Goal: Task Accomplishment & Management: Use online tool/utility

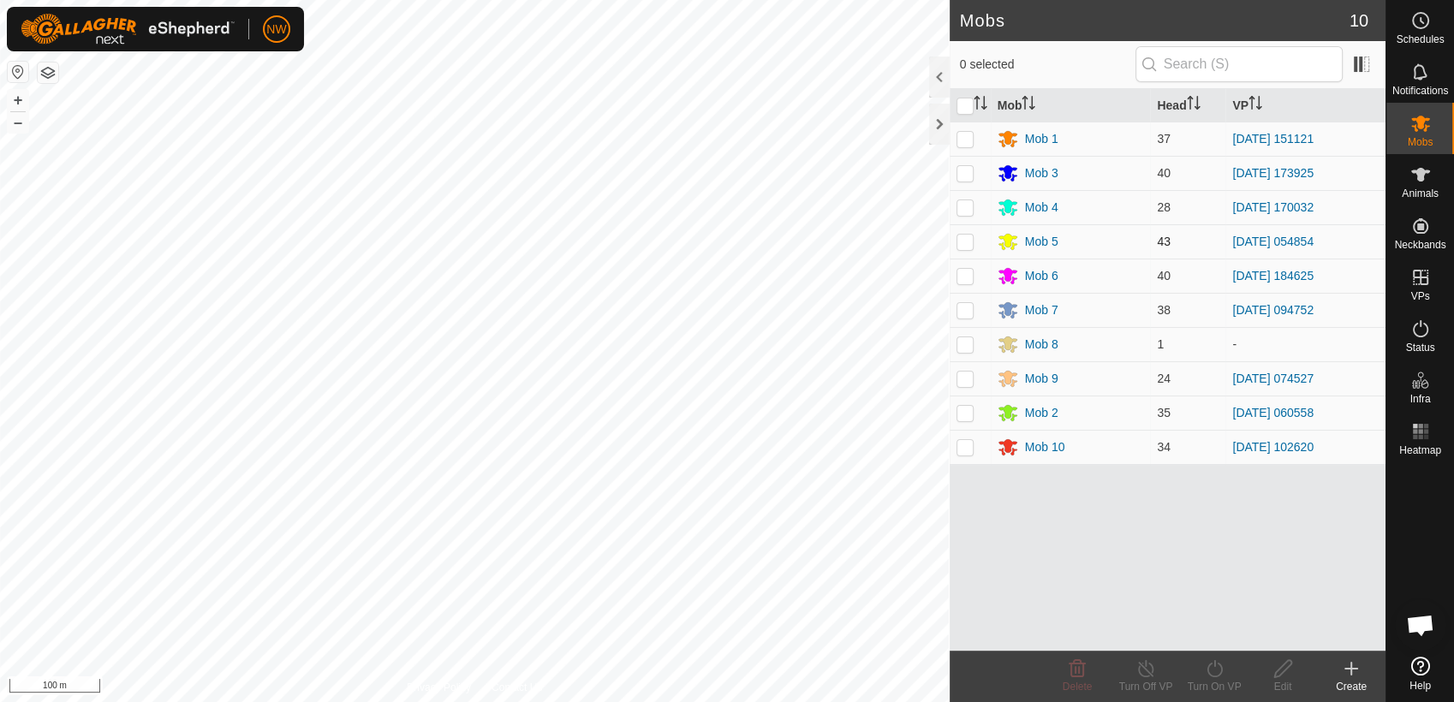
click at [962, 240] on p-checkbox at bounding box center [964, 242] width 17 height 14
checkbox input "true"
click at [1144, 664] on icon at bounding box center [1145, 668] width 21 height 21
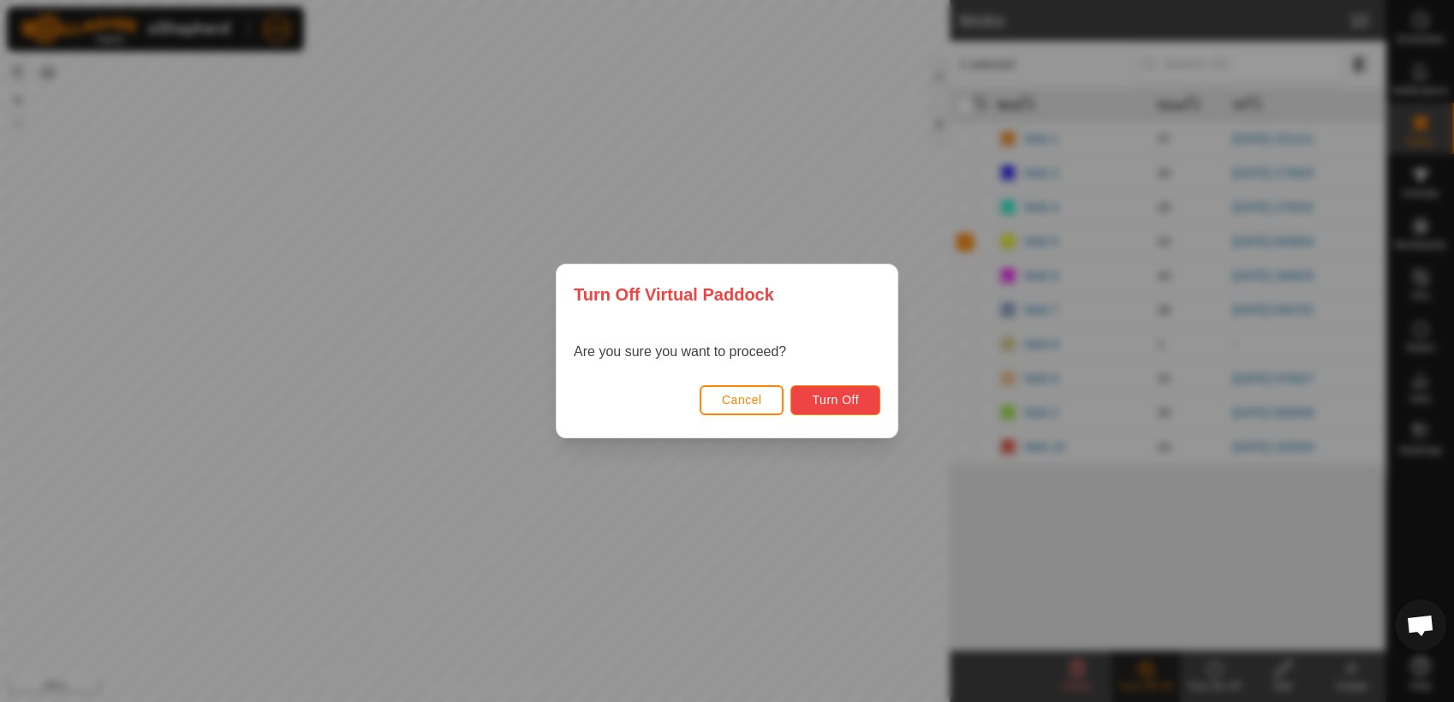
click at [821, 387] on button "Turn Off" at bounding box center [835, 400] width 90 height 30
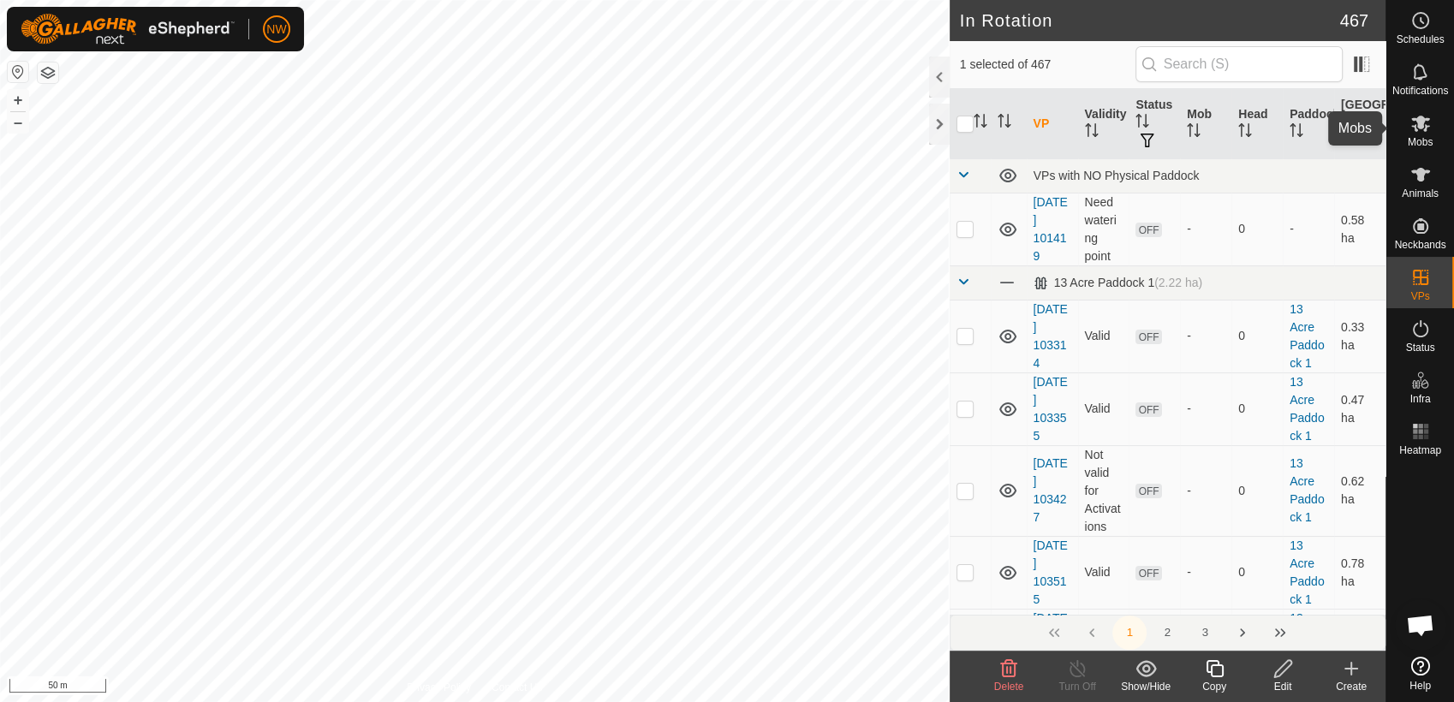
click at [1425, 122] on icon at bounding box center [1420, 123] width 21 height 21
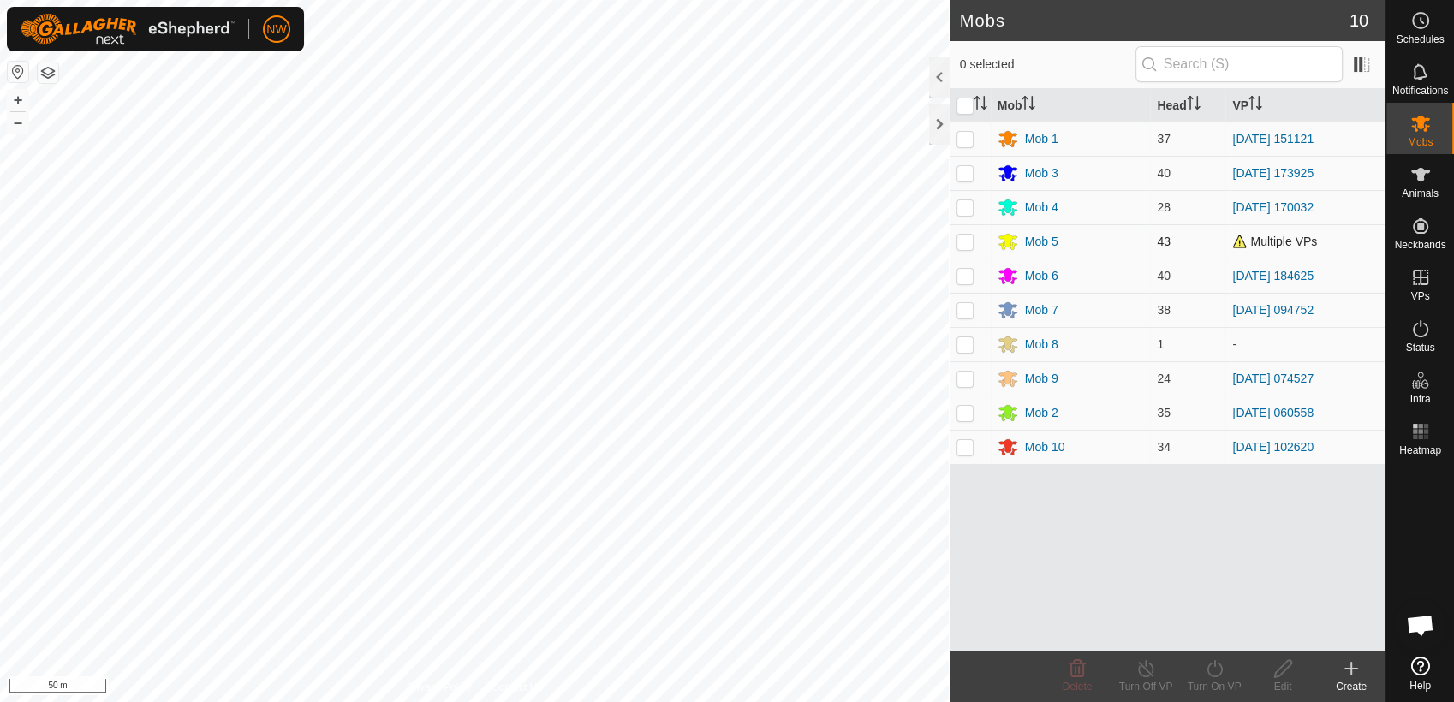
click at [966, 242] on p-checkbox at bounding box center [964, 242] width 17 height 14
checkbox input "true"
click at [1213, 670] on icon at bounding box center [1214, 668] width 21 height 21
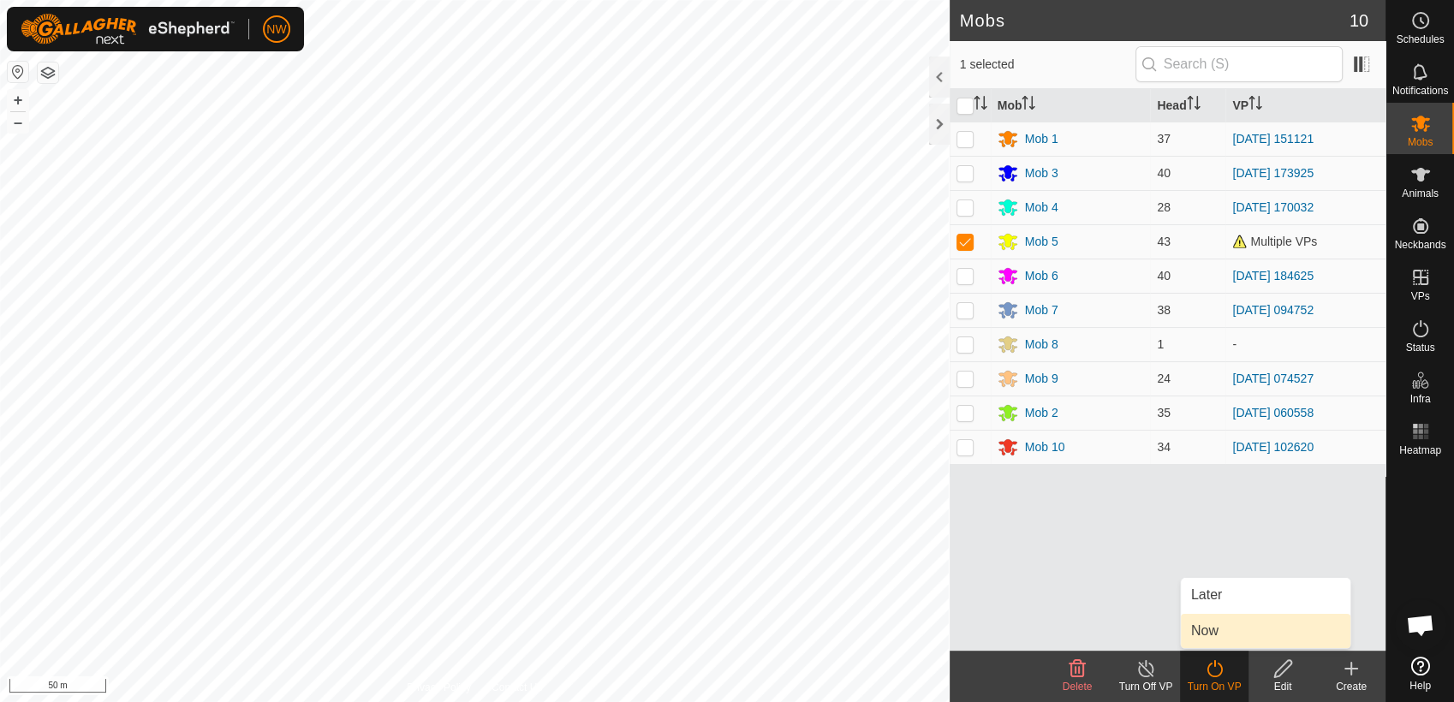
click at [1213, 631] on link "Now" at bounding box center [1266, 631] width 170 height 34
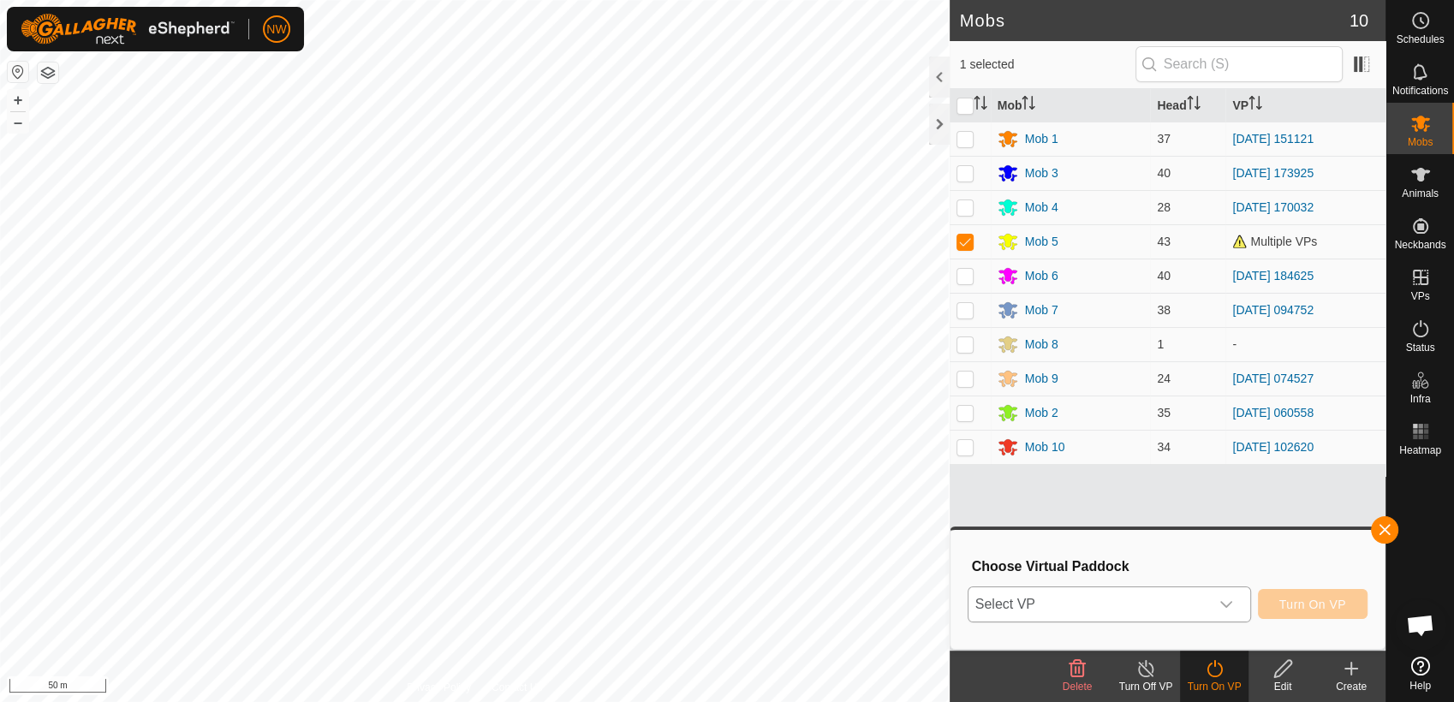
click at [1231, 603] on icon "dropdown trigger" at bounding box center [1226, 604] width 12 height 7
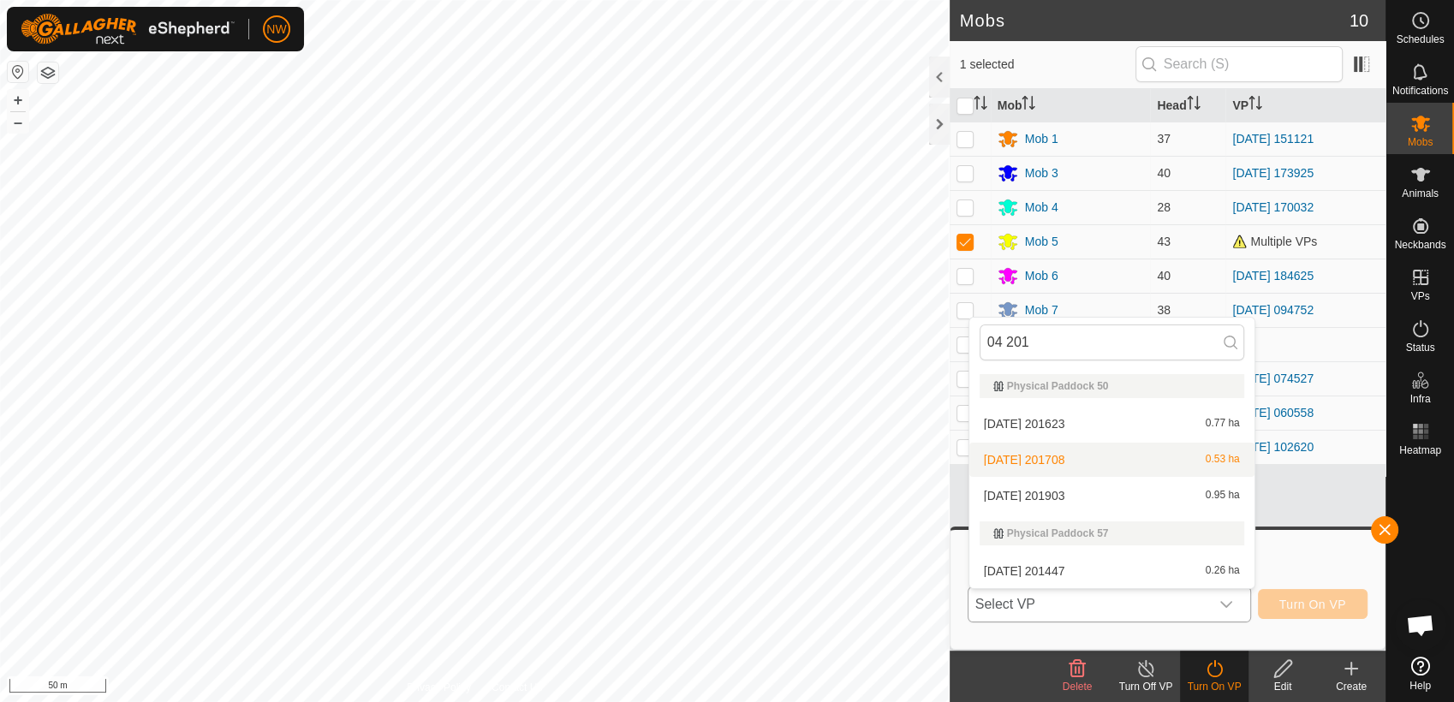
type input "04 201"
click at [1052, 451] on li "[DATE] 201708 0.53 ha" at bounding box center [1111, 460] width 285 height 34
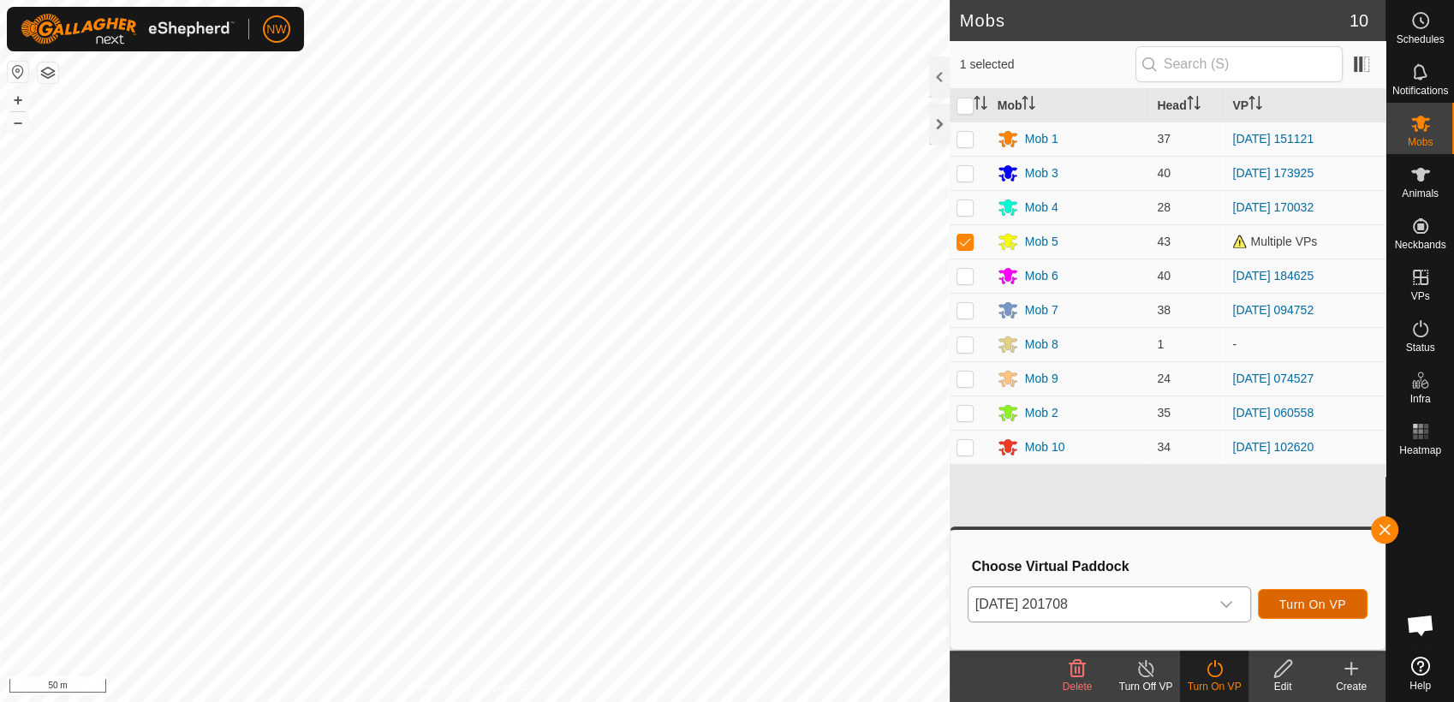
click at [1327, 592] on button "Turn On VP" at bounding box center [1313, 604] width 110 height 30
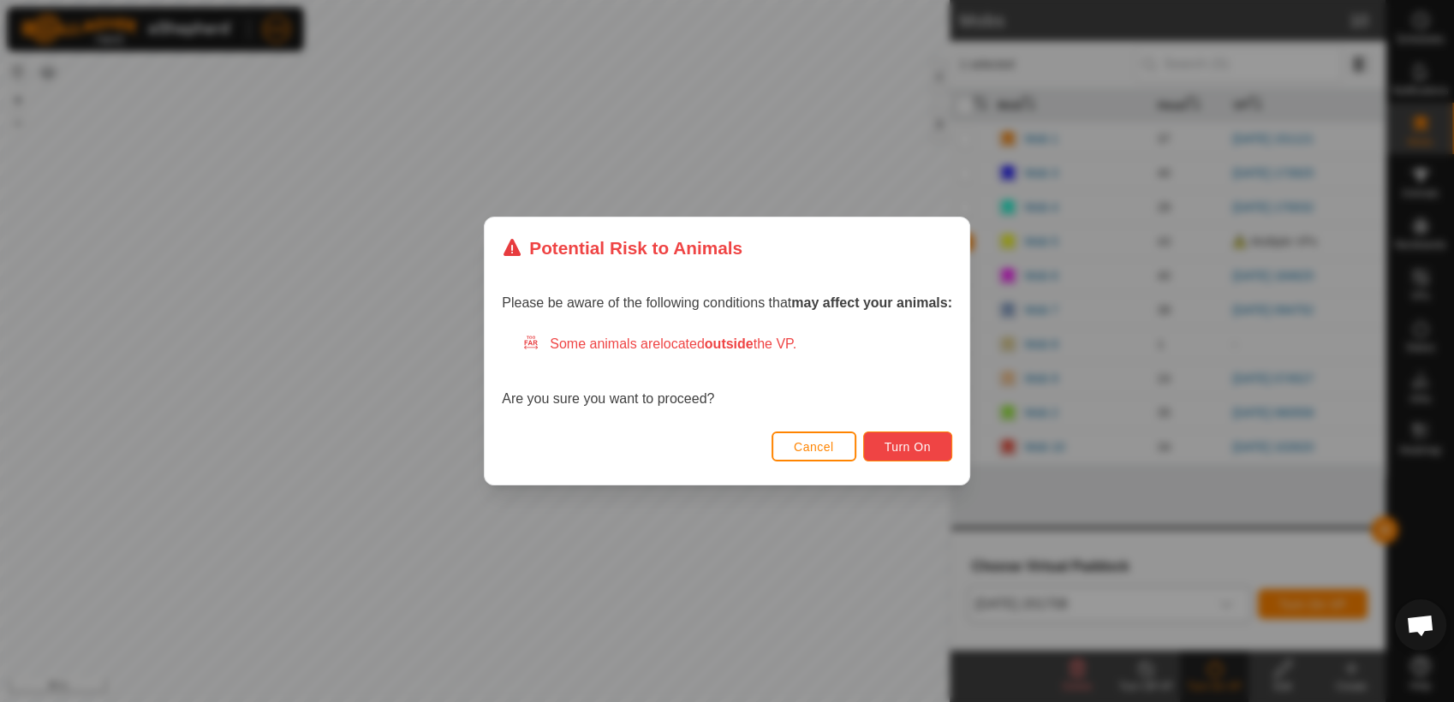
click at [909, 441] on span "Turn On" at bounding box center [908, 447] width 46 height 14
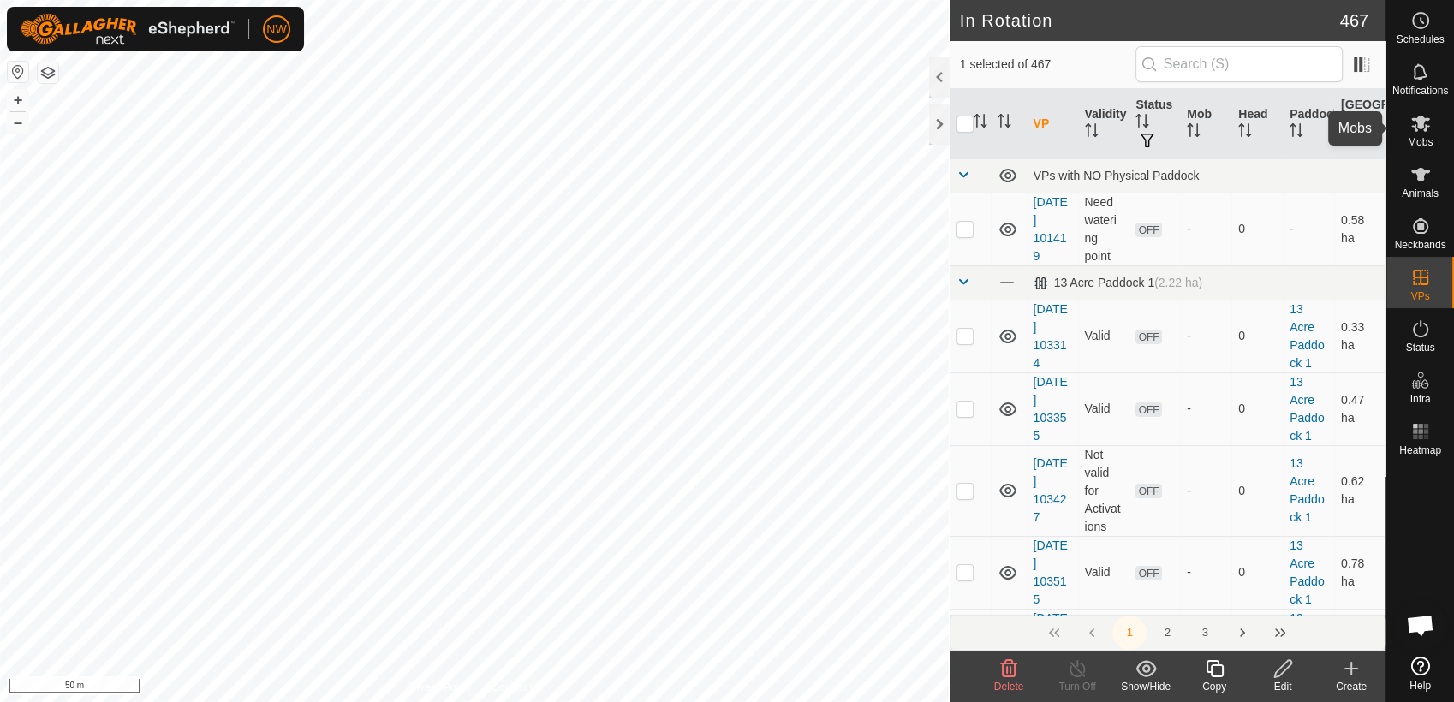
click at [1424, 134] on es-mob-svg-icon at bounding box center [1420, 123] width 31 height 27
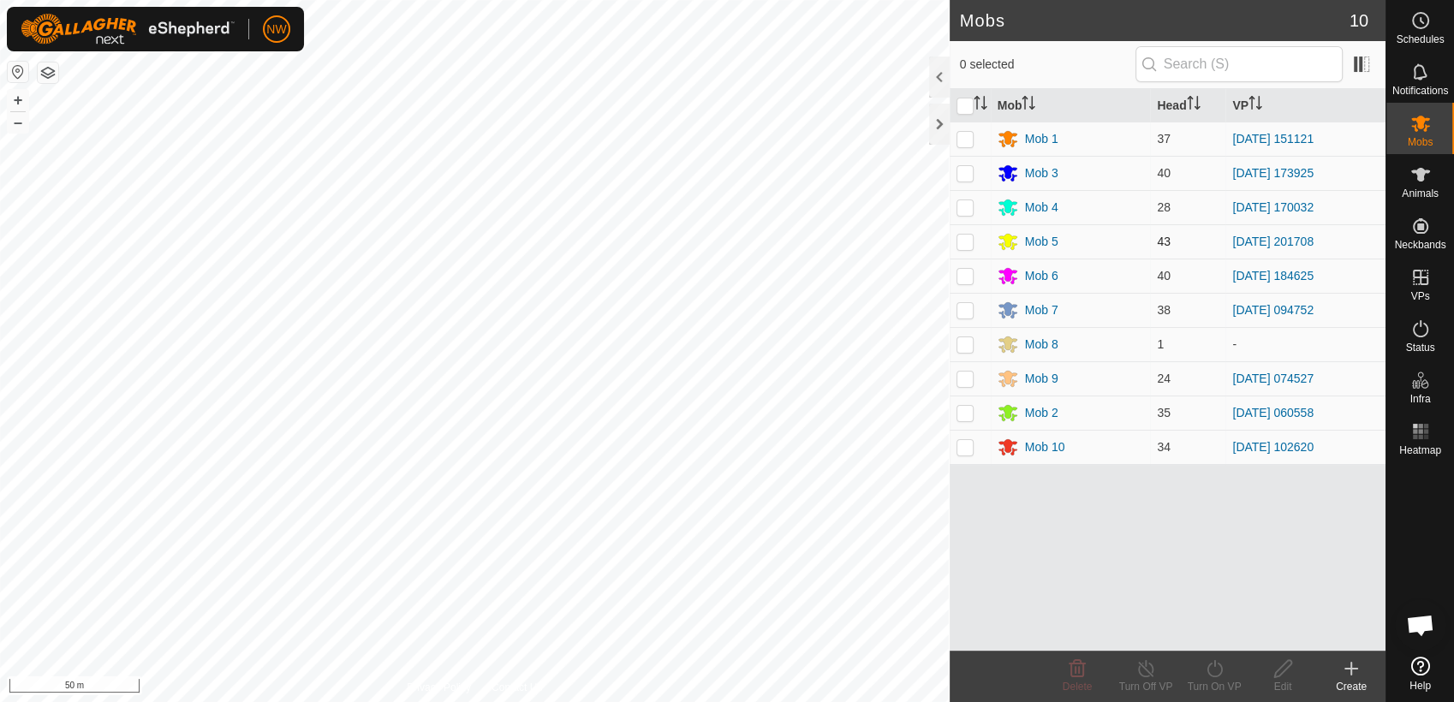
click at [966, 243] on p-checkbox at bounding box center [964, 242] width 17 height 14
checkbox input "true"
click at [1147, 675] on icon at bounding box center [1145, 668] width 21 height 21
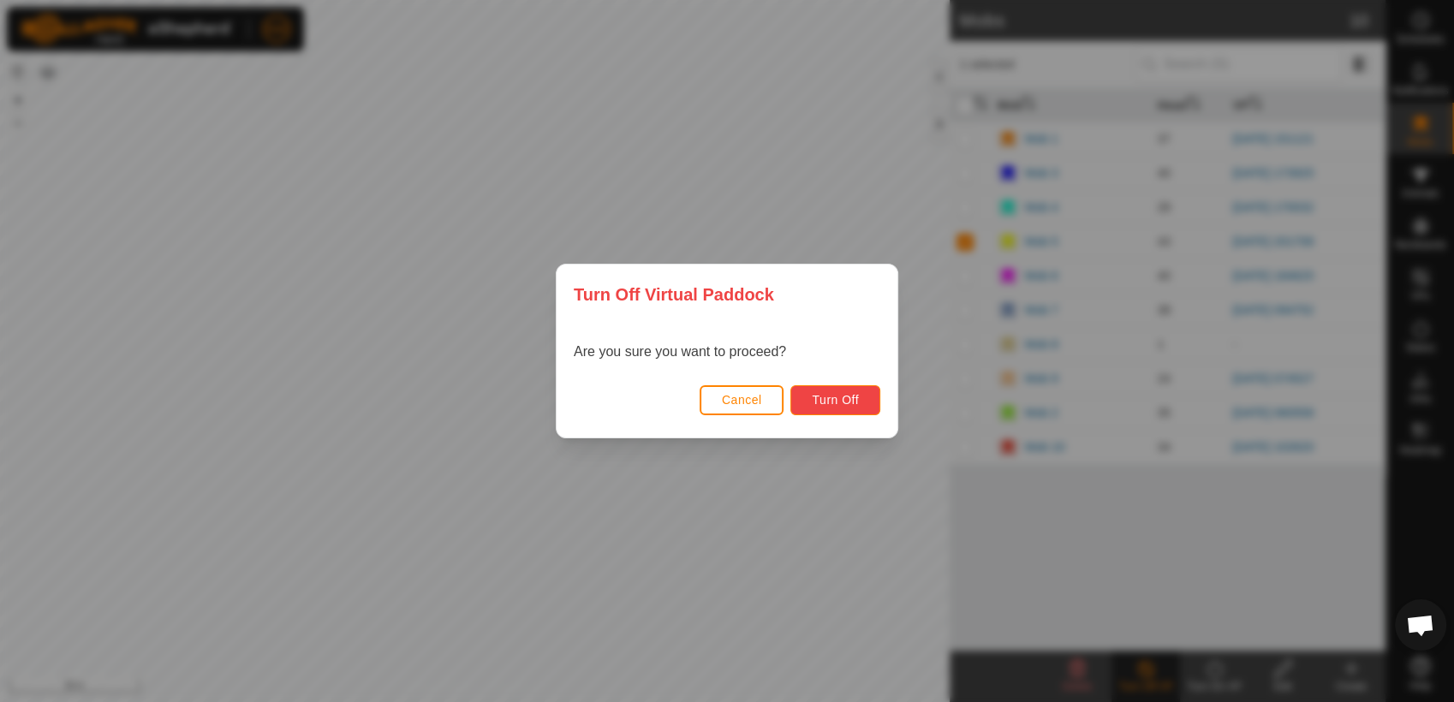
click at [859, 399] on button "Turn Off" at bounding box center [835, 400] width 90 height 30
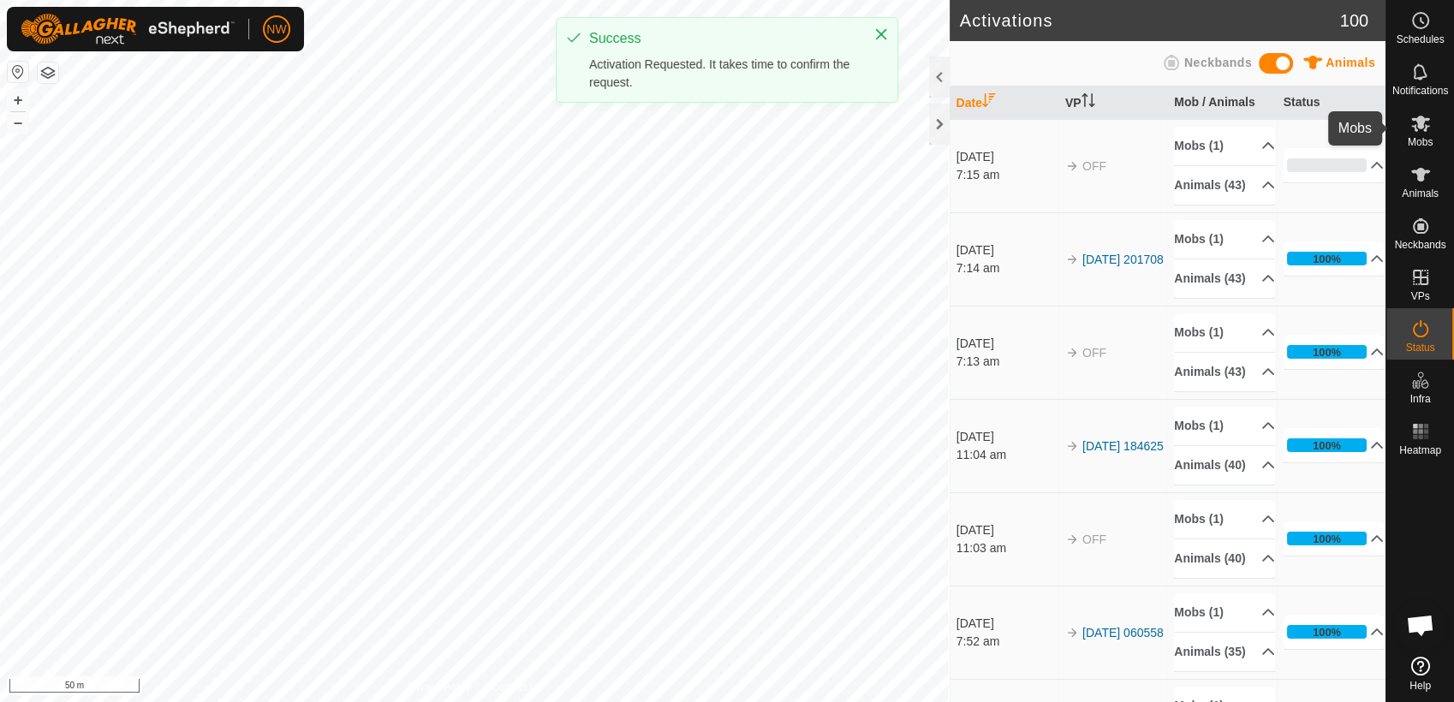
click at [1427, 133] on icon at bounding box center [1420, 123] width 21 height 21
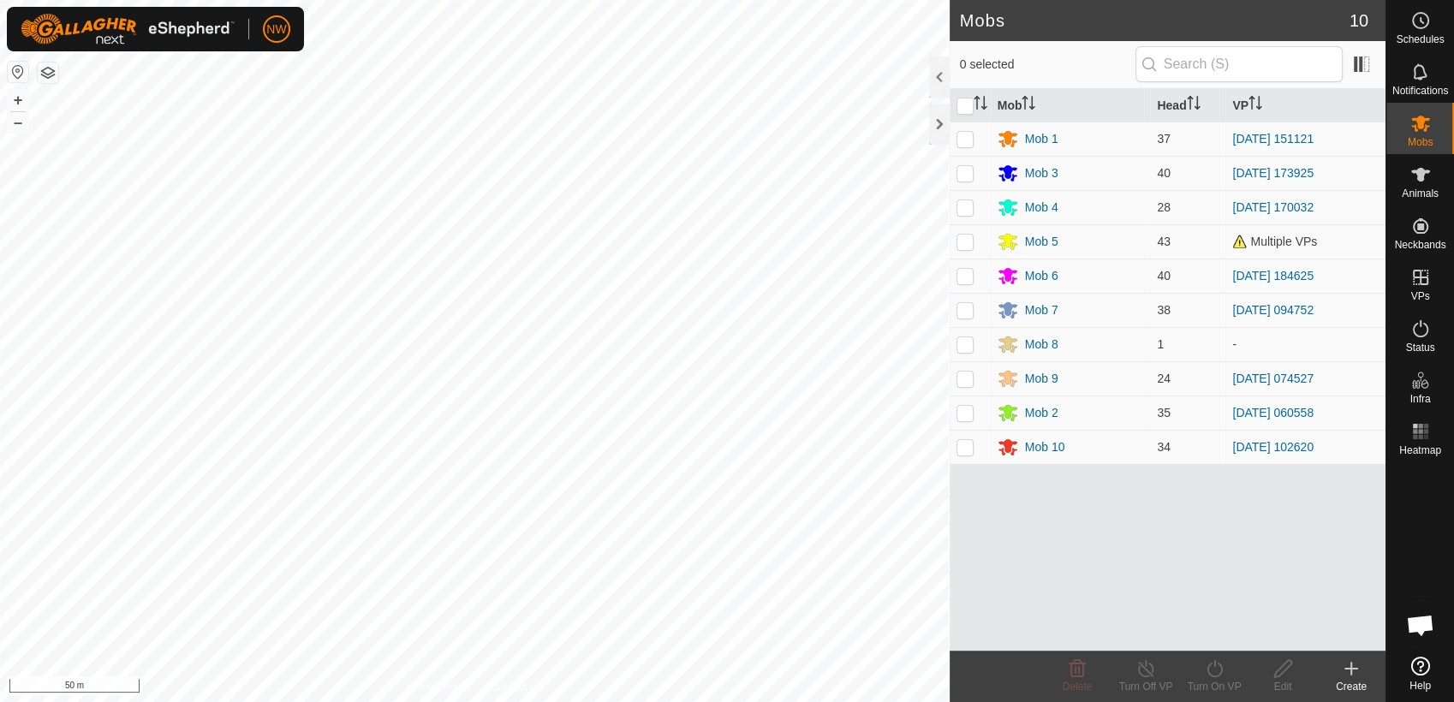
click at [964, 241] on p-checkbox at bounding box center [964, 242] width 17 height 14
checkbox input "true"
click at [1219, 670] on icon at bounding box center [1214, 668] width 21 height 21
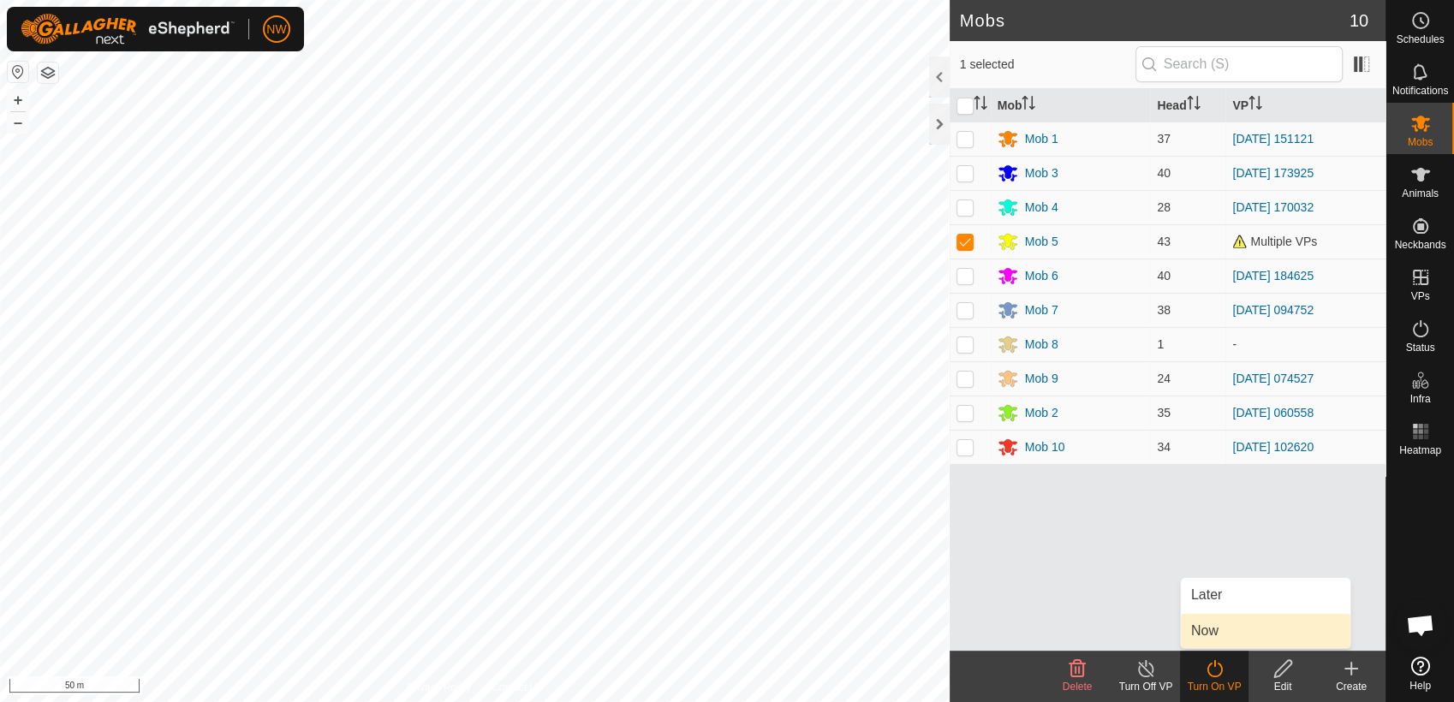
click at [1226, 627] on link "Now" at bounding box center [1266, 631] width 170 height 34
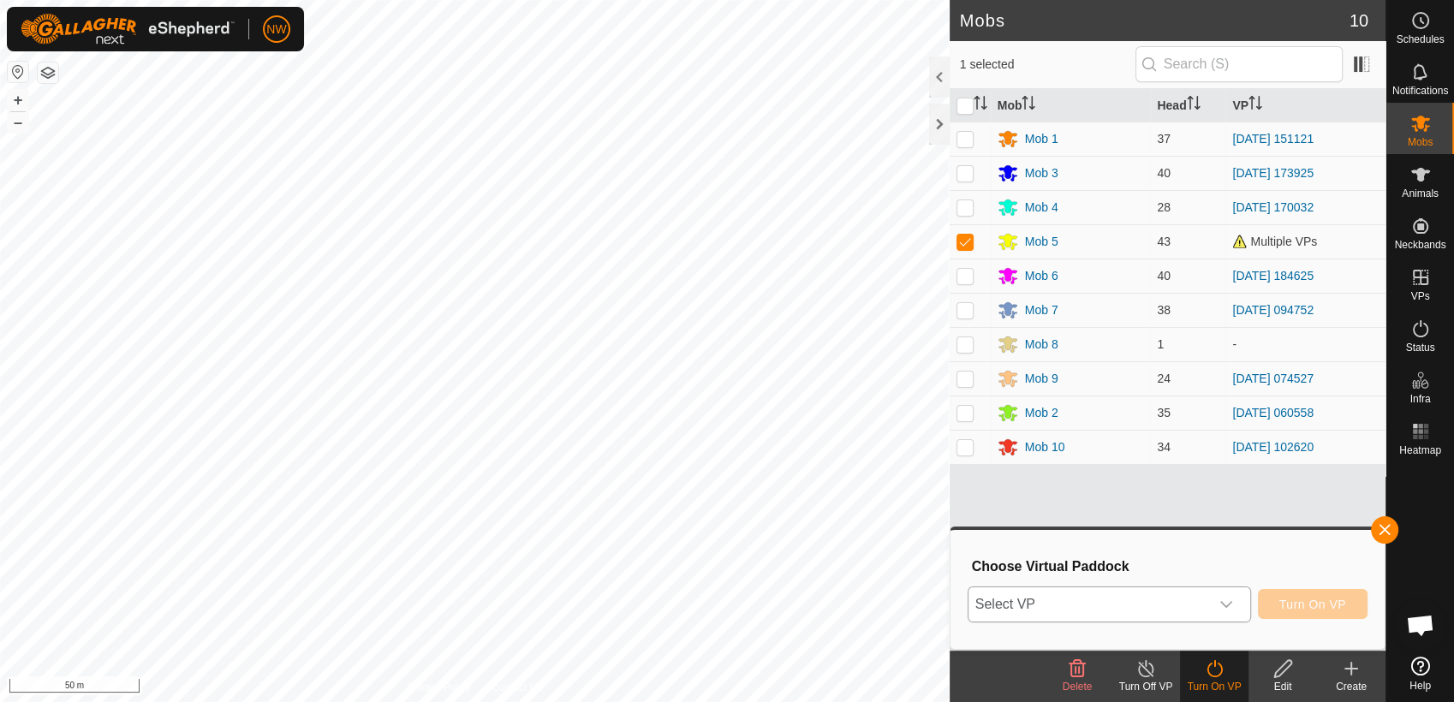
click at [1227, 600] on icon "dropdown trigger" at bounding box center [1226, 605] width 14 height 14
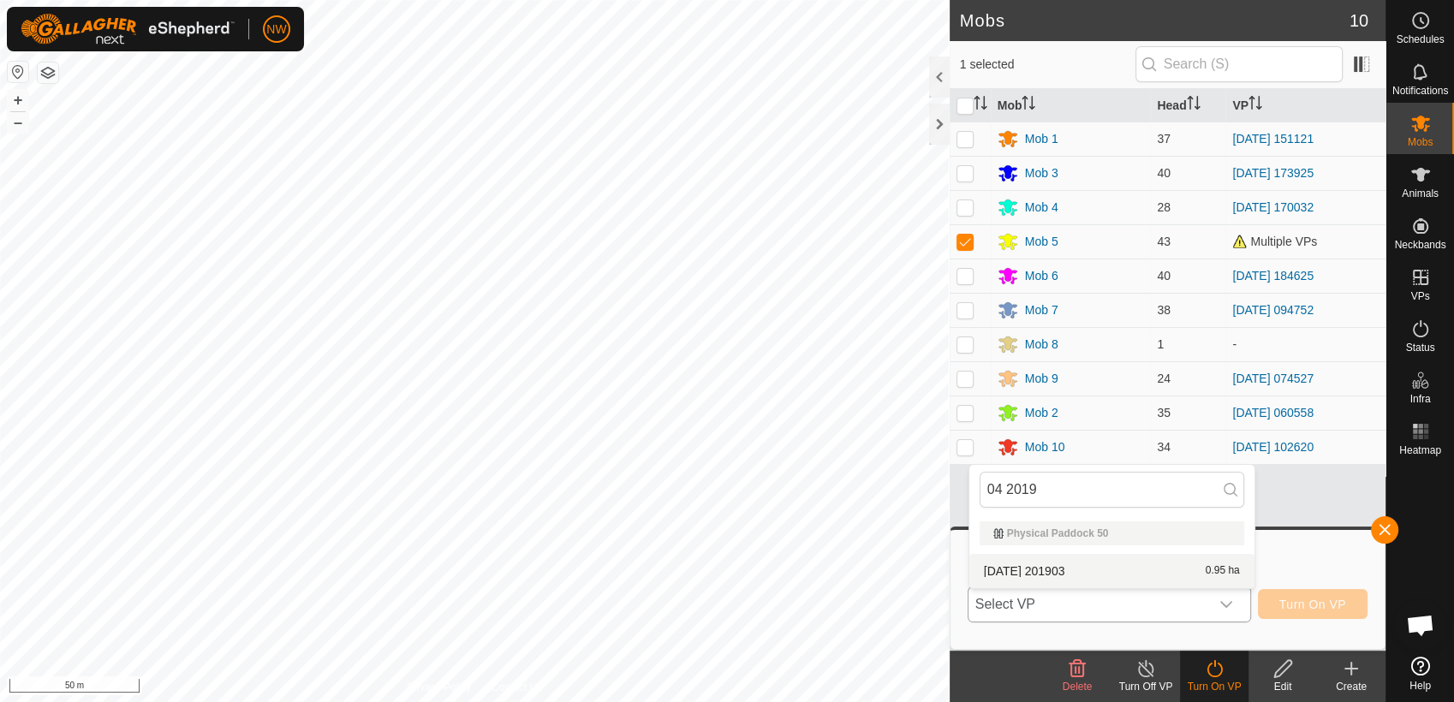
type input "04 2019"
click at [1076, 565] on li "[DATE] 201903 0.95 ha" at bounding box center [1111, 571] width 285 height 34
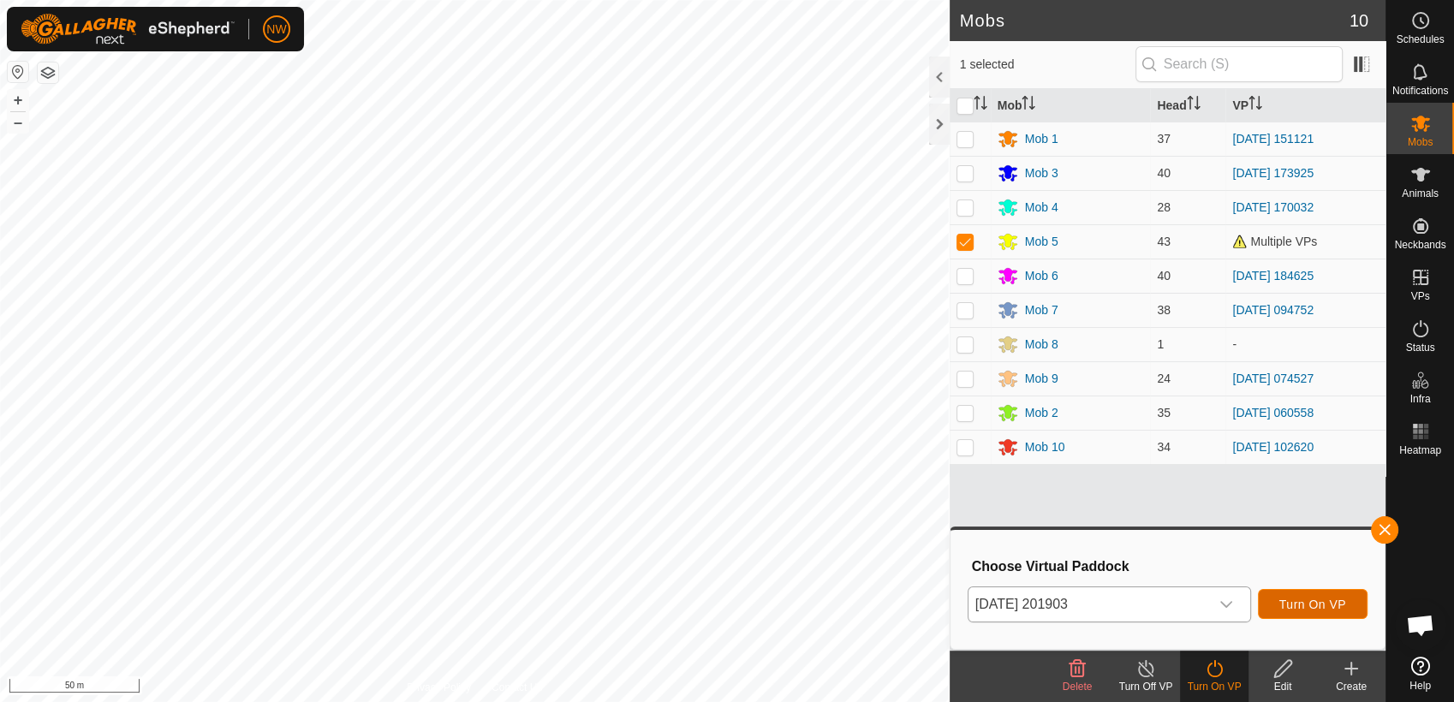
click at [1302, 605] on span "Turn On VP" at bounding box center [1312, 605] width 67 height 14
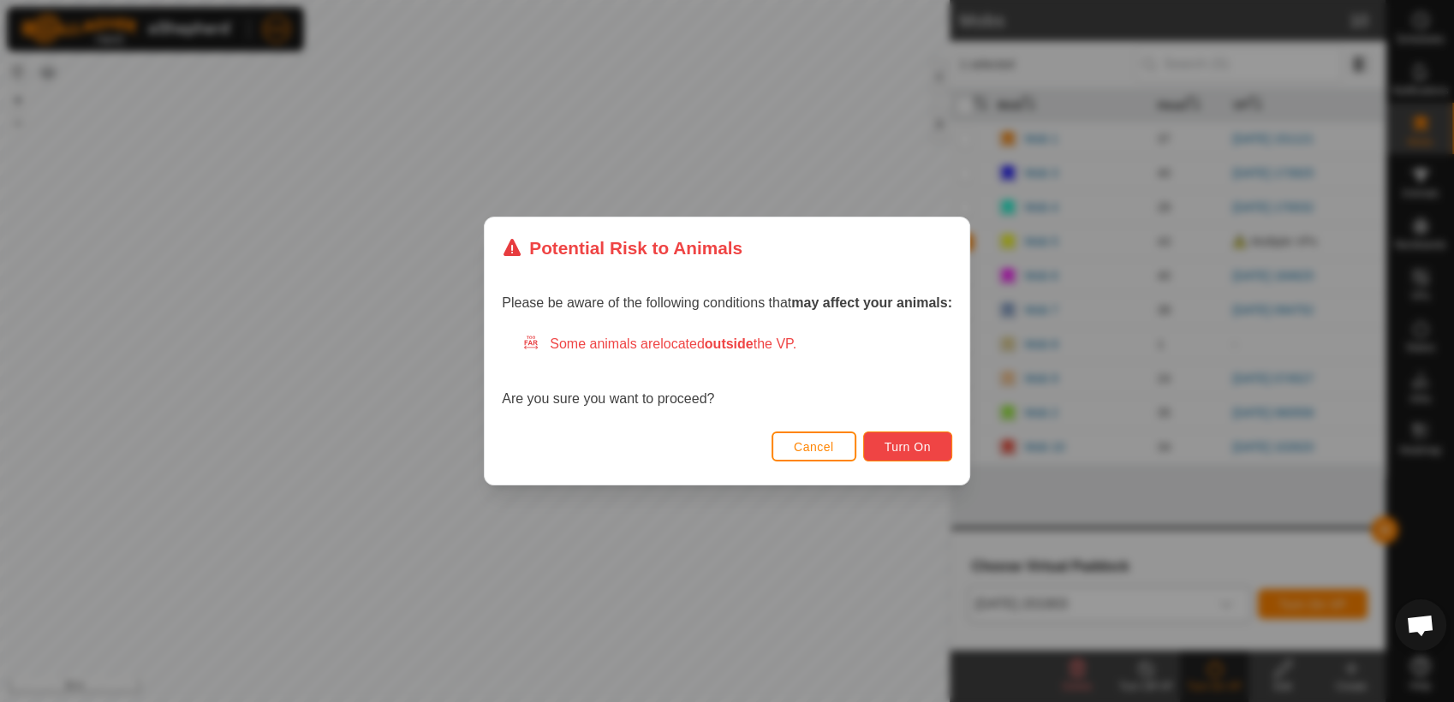
click at [908, 449] on span "Turn On" at bounding box center [908, 447] width 46 height 14
